Goal: Task Accomplishment & Management: Use online tool/utility

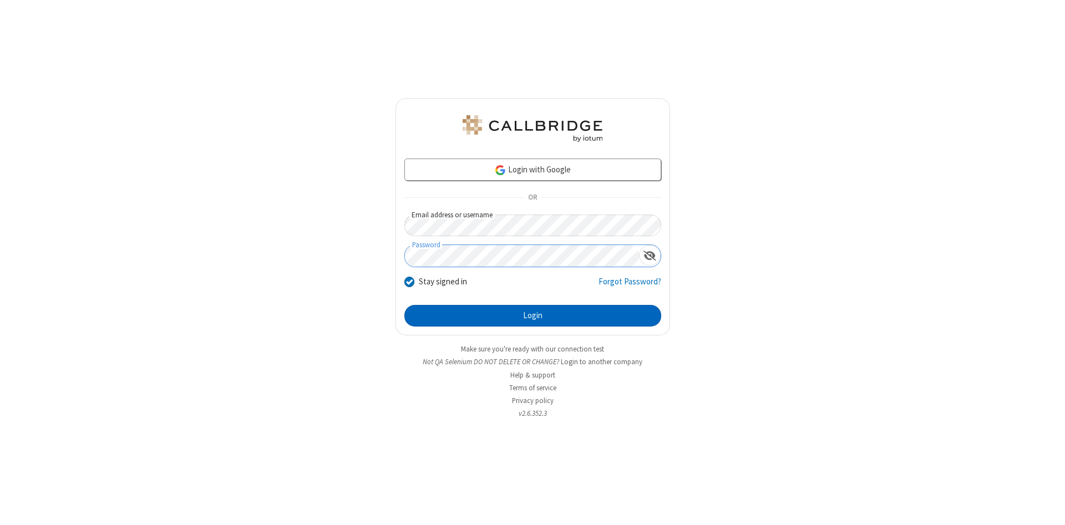
click at [533, 316] on button "Login" at bounding box center [533, 316] width 257 height 22
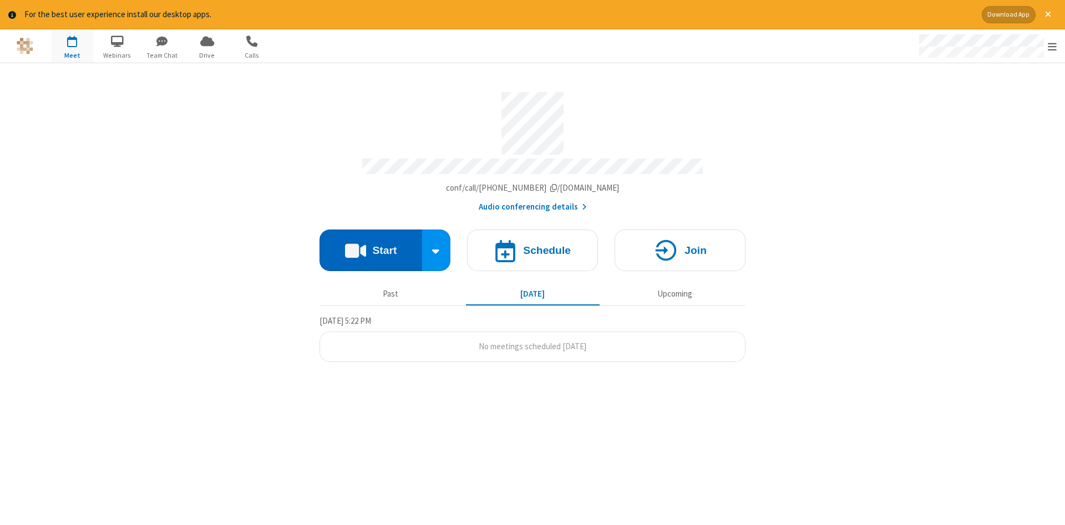
click at [371, 246] on button "Start" at bounding box center [371, 251] width 103 height 42
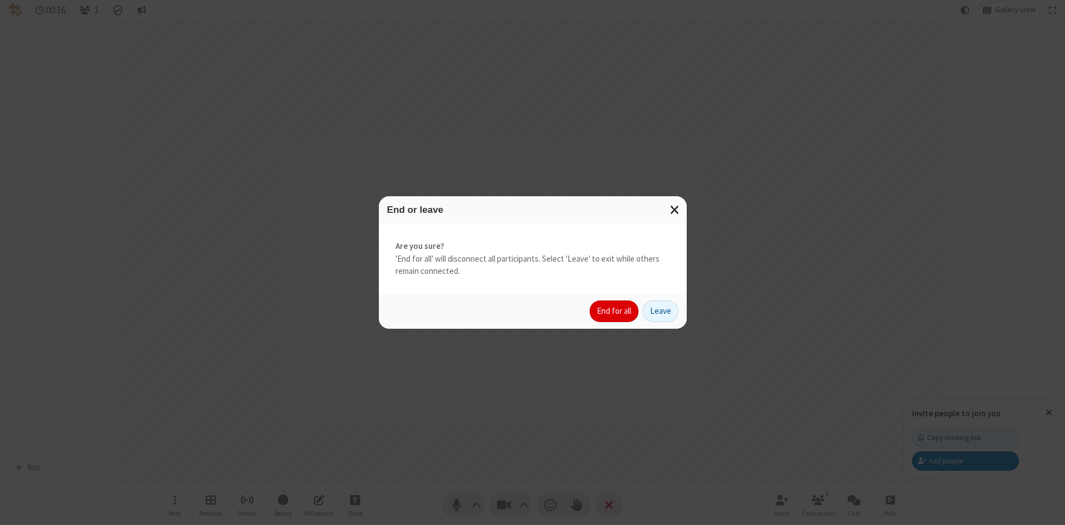
click at [615, 311] on button "End for all" at bounding box center [614, 312] width 49 height 22
